Goal: Task Accomplishment & Management: Complete application form

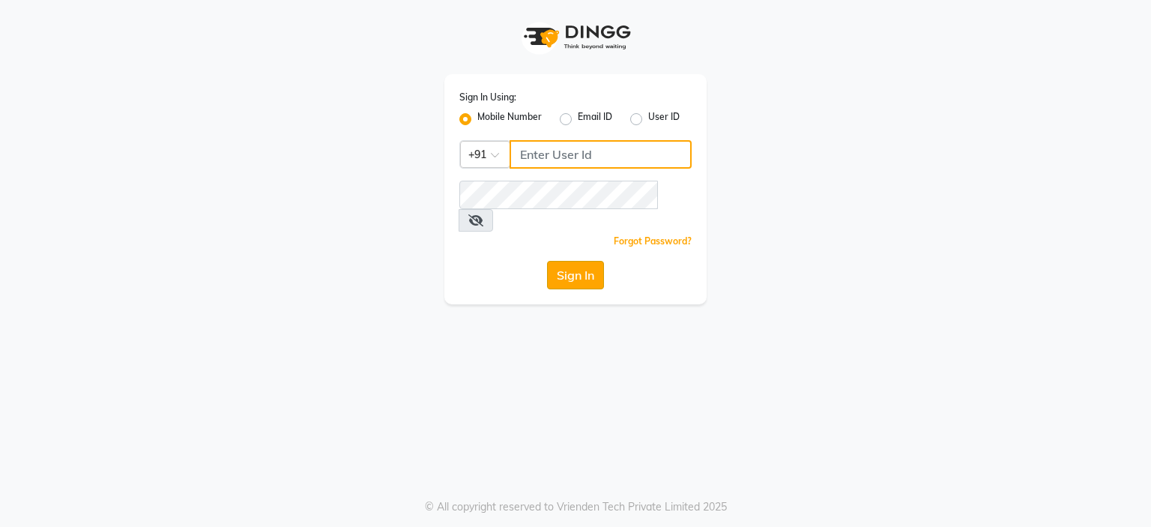
type input "9766533306"
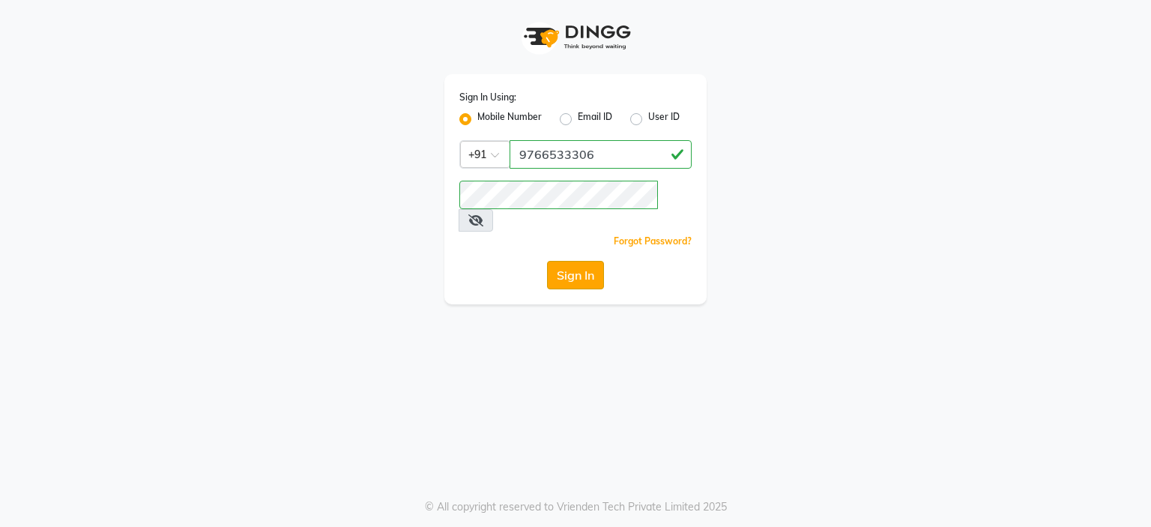
click at [552, 261] on button "Sign In" at bounding box center [575, 275] width 57 height 28
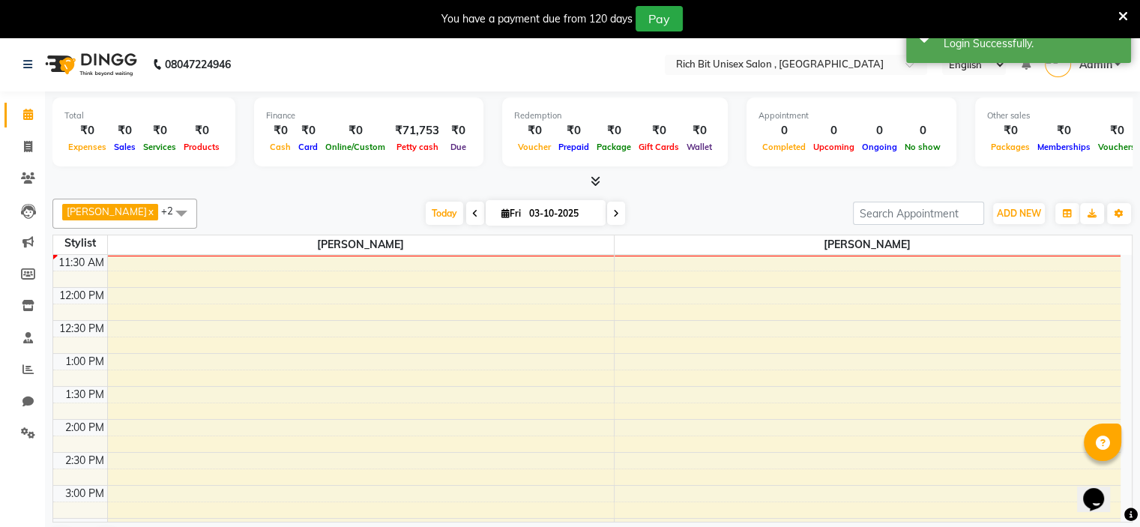
scroll to position [279, 0]
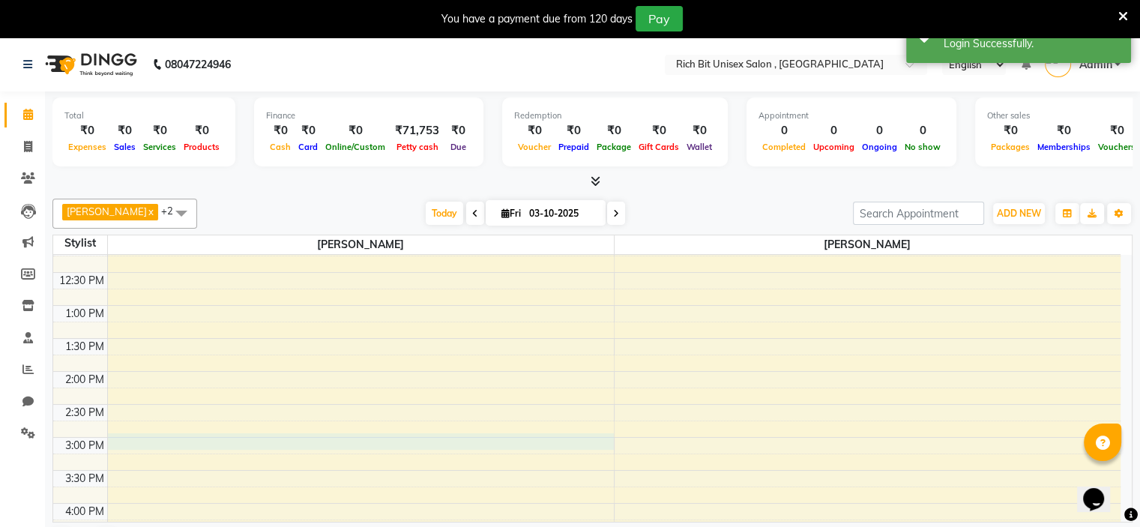
click at [153, 440] on div "8:00 AM 8:30 AM 9:00 AM 9:30 AM 10:00 AM 10:30 AM 11:00 AM 11:30 AM 12:00 PM 12…" at bounding box center [586, 470] width 1067 height 989
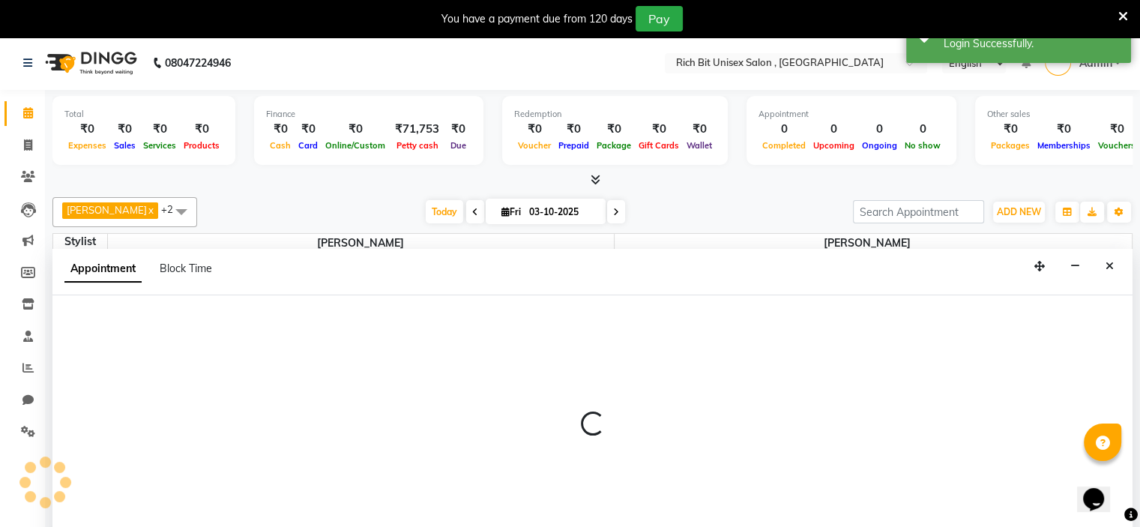
select select "70823"
select select "tentative"
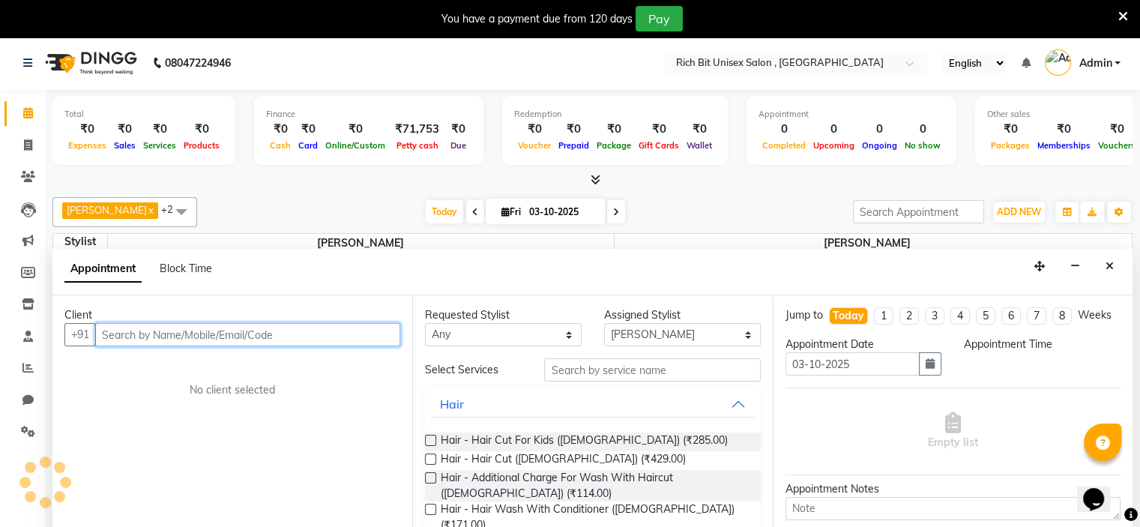
select select "900"
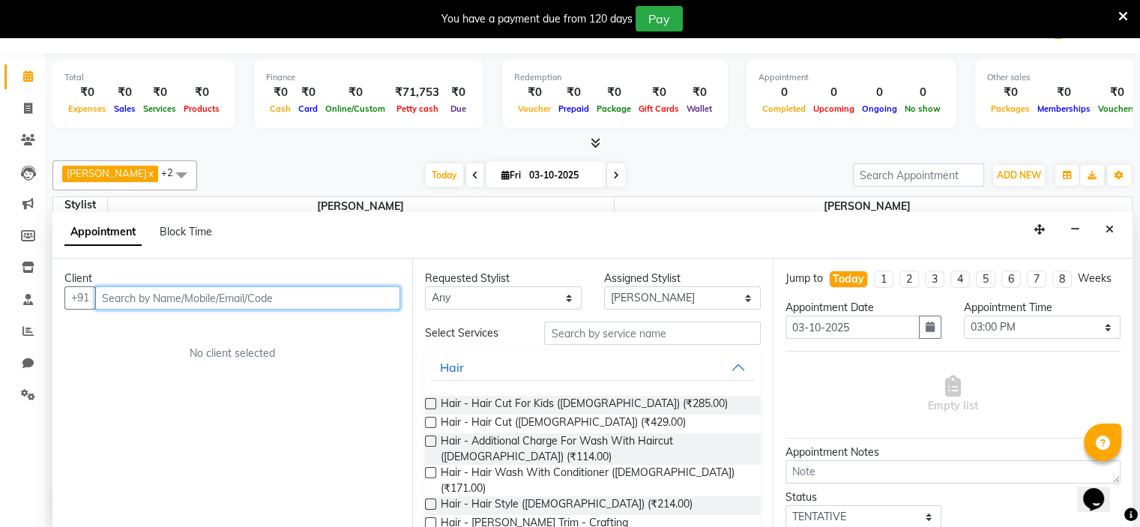
click at [158, 291] on input "text" at bounding box center [247, 297] width 305 height 23
type input "y"
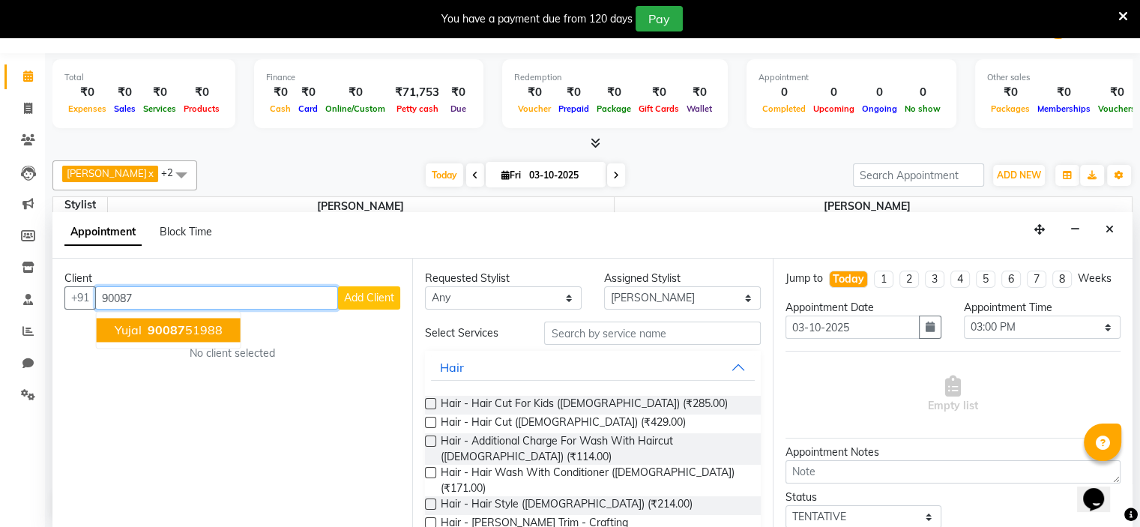
click at [165, 328] on span "90087" at bounding box center [166, 329] width 37 height 15
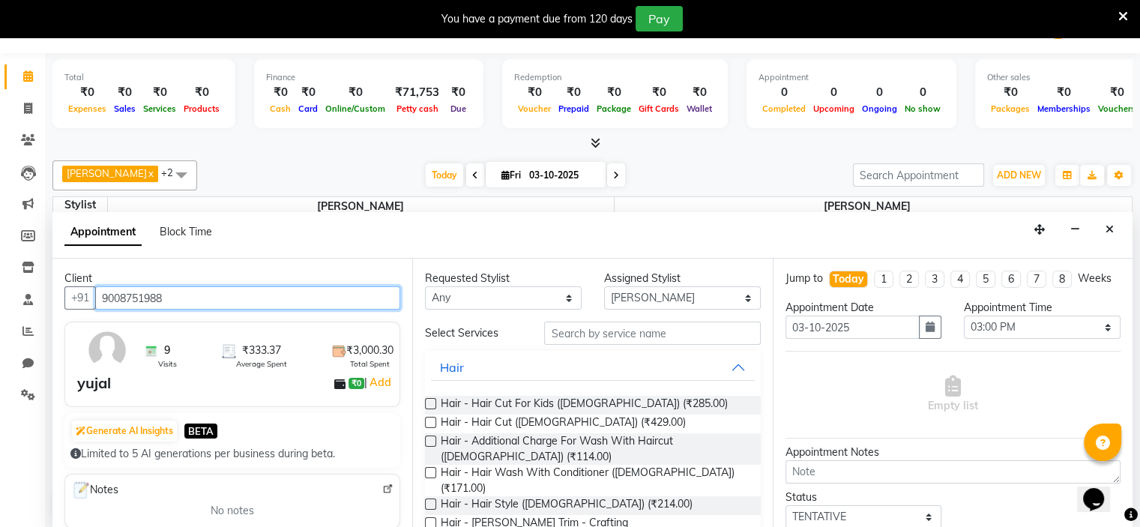
type input "9008751988"
click at [429, 419] on label at bounding box center [430, 422] width 11 height 11
click at [429, 419] on input "checkbox" at bounding box center [430, 424] width 10 height 10
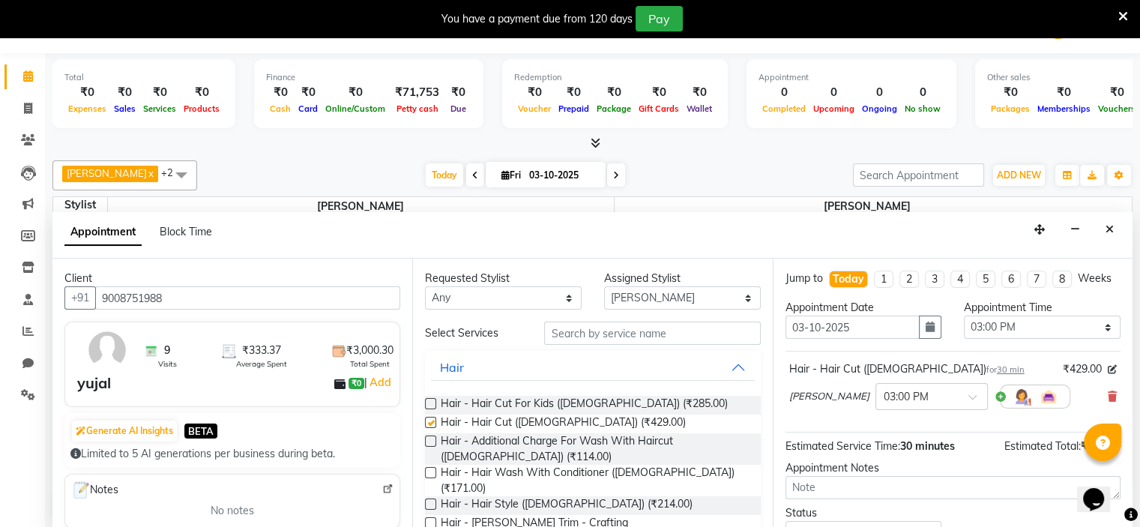
checkbox input "false"
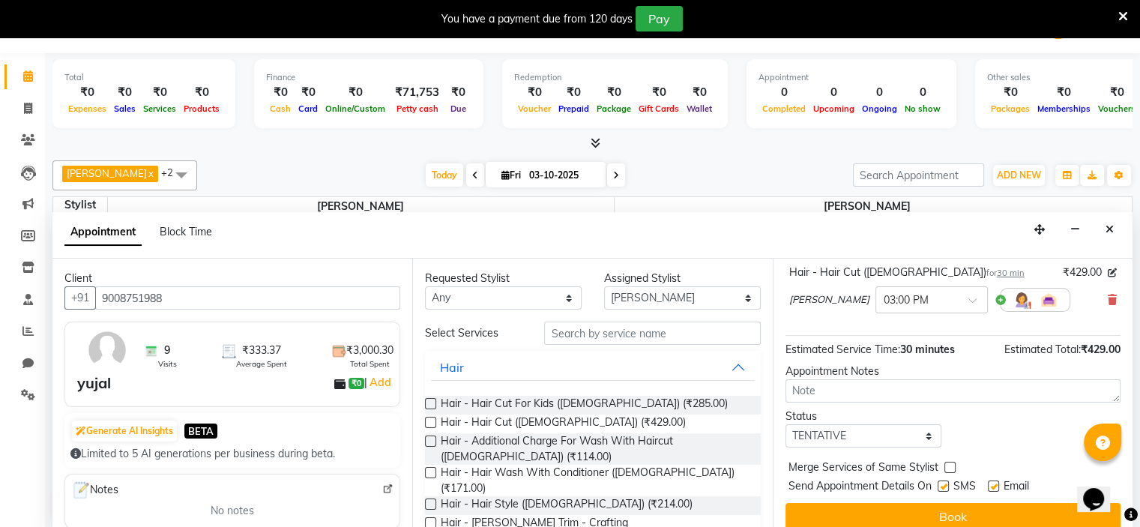
scroll to position [123, 0]
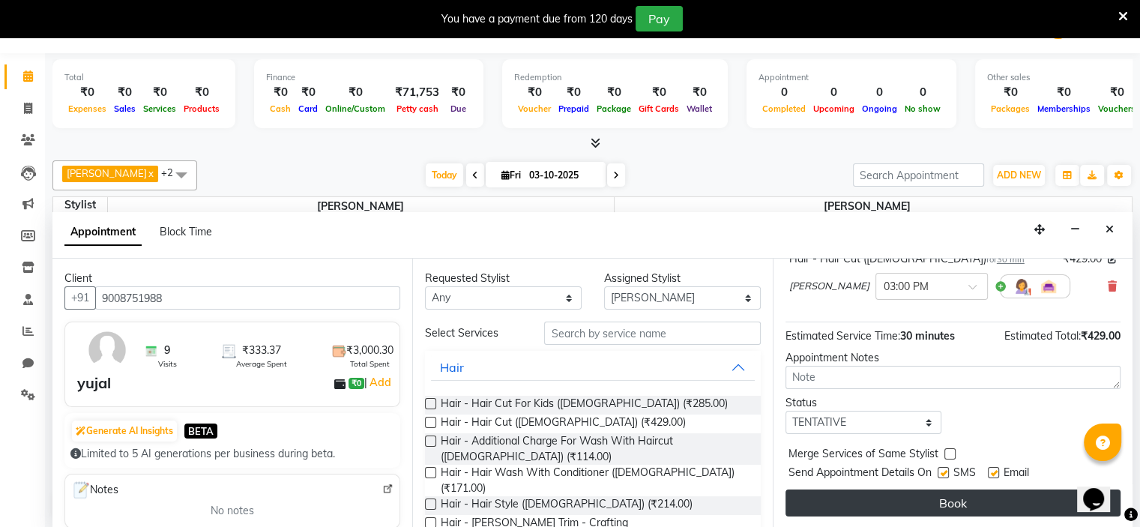
click at [895, 498] on button "Book" at bounding box center [952, 502] width 335 height 27
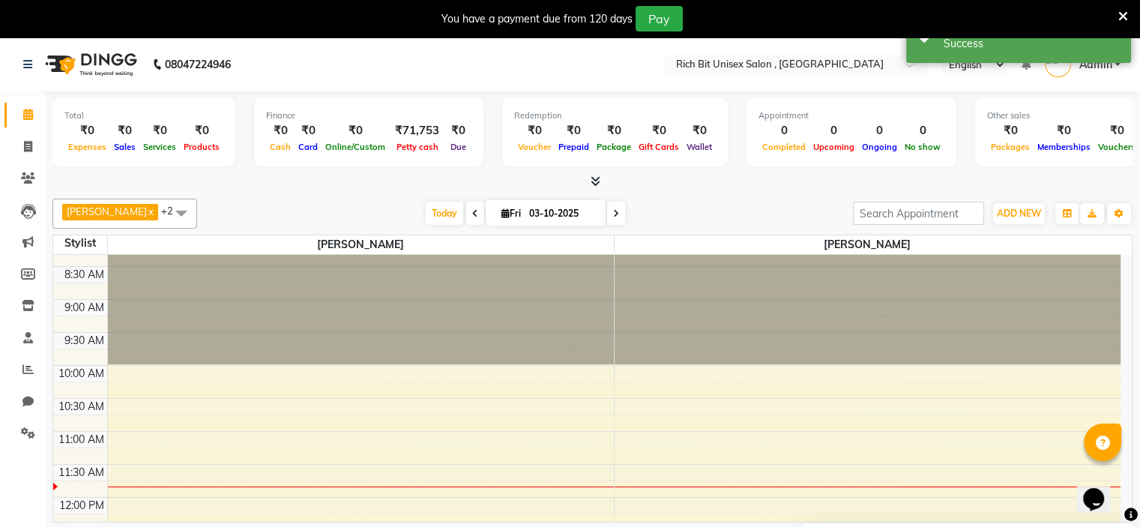
scroll to position [13, 0]
